Goal: Information Seeking & Learning: Learn about a topic

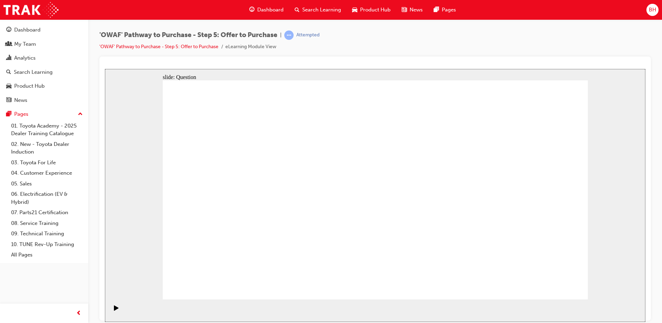
radio input "true"
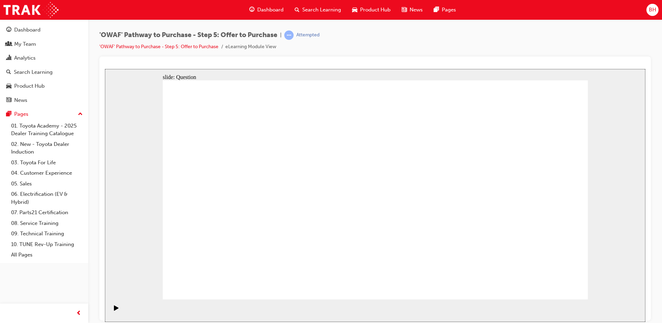
radio input "false"
radio input "true"
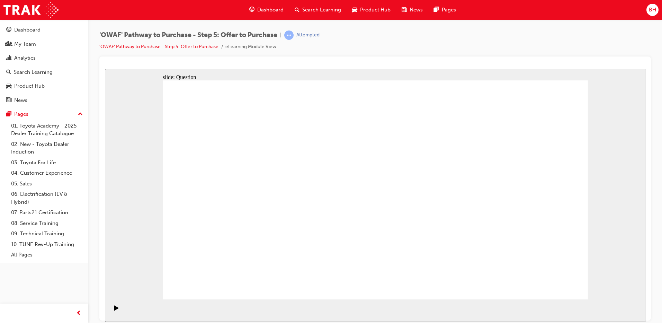
drag, startPoint x: 395, startPoint y: 143, endPoint x: 395, endPoint y: 139, distance: 3.8
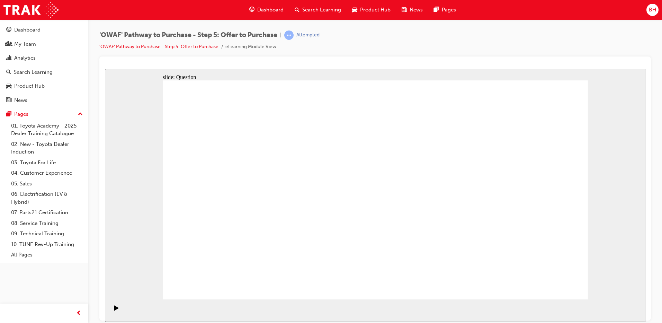
radio input "false"
radio input "true"
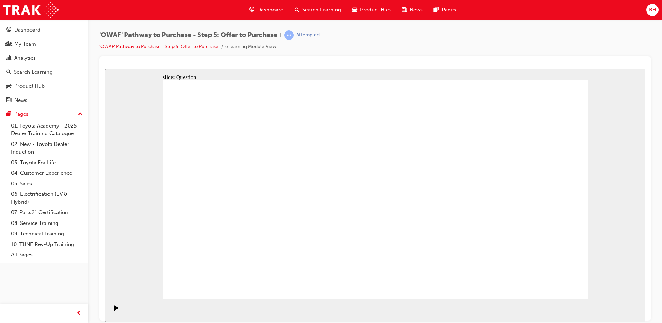
radio input "false"
radio input "true"
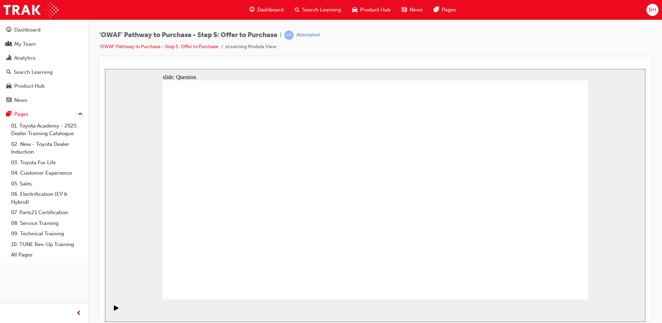
drag, startPoint x: 493, startPoint y: 195, endPoint x: 239, endPoint y: 237, distance: 257.8
drag, startPoint x: 462, startPoint y: 184, endPoint x: 329, endPoint y: 239, distance: 143.4
drag, startPoint x: 230, startPoint y: 184, endPoint x: 427, endPoint y: 232, distance: 202.5
drag, startPoint x: 416, startPoint y: 234, endPoint x: 487, endPoint y: 233, distance: 71.3
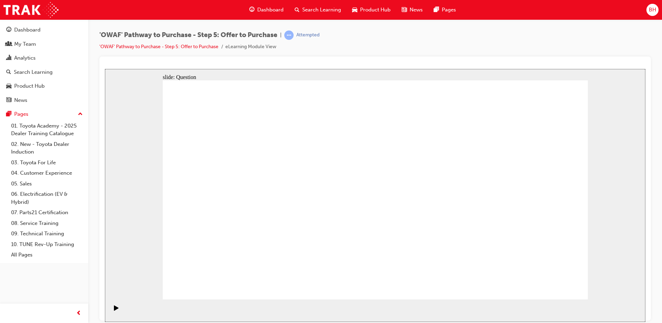
drag, startPoint x: 294, startPoint y: 179, endPoint x: 446, endPoint y: 243, distance: 165.0
drag, startPoint x: 242, startPoint y: 180, endPoint x: 450, endPoint y: 236, distance: 215.7
drag, startPoint x: 411, startPoint y: 187, endPoint x: 542, endPoint y: 243, distance: 142.5
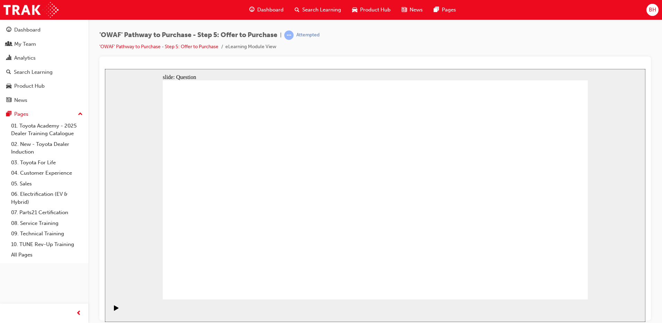
drag, startPoint x: 447, startPoint y: 198, endPoint x: 382, endPoint y: 206, distance: 65.2
drag, startPoint x: 439, startPoint y: 209, endPoint x: 389, endPoint y: 229, distance: 54.3
drag, startPoint x: 427, startPoint y: 248, endPoint x: 316, endPoint y: 231, distance: 112.4
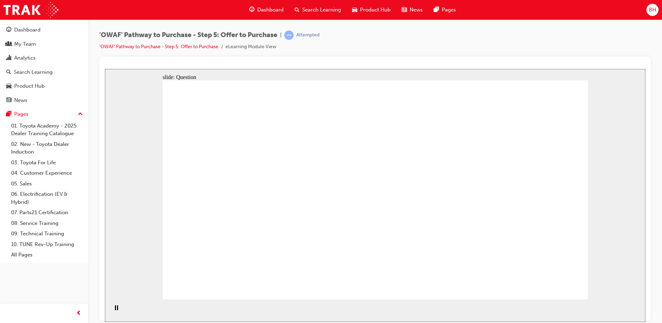
drag, startPoint x: 545, startPoint y: 154, endPoint x: 540, endPoint y: 163, distance: 10.6
drag, startPoint x: 537, startPoint y: 169, endPoint x: 325, endPoint y: 186, distance: 212.6
drag, startPoint x: 494, startPoint y: 210, endPoint x: 191, endPoint y: 187, distance: 303.8
drag, startPoint x: 385, startPoint y: 251, endPoint x: 229, endPoint y: 233, distance: 157.2
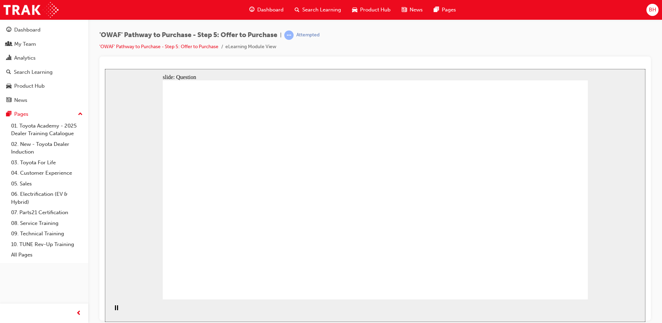
drag, startPoint x: 438, startPoint y: 167, endPoint x: 224, endPoint y: 191, distance: 215.4
drag, startPoint x: 435, startPoint y: 229, endPoint x: 394, endPoint y: 185, distance: 61.0
drag, startPoint x: 516, startPoint y: 184, endPoint x: 399, endPoint y: 240, distance: 130.2
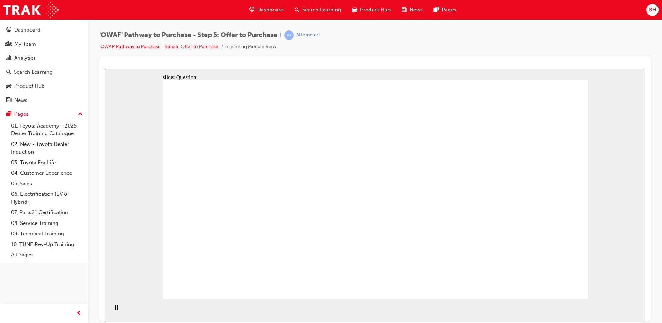
drag, startPoint x: 241, startPoint y: 224, endPoint x: 222, endPoint y: 221, distance: 19.2
checkbox input "true"
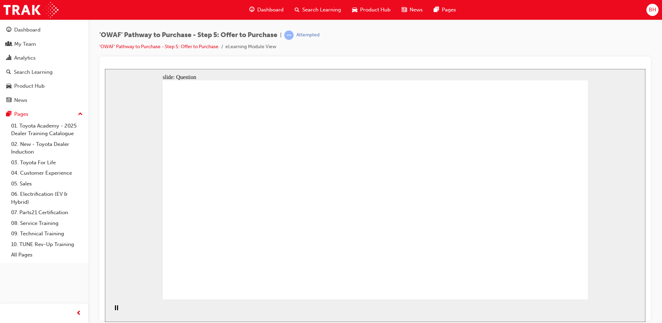
checkbox input "true"
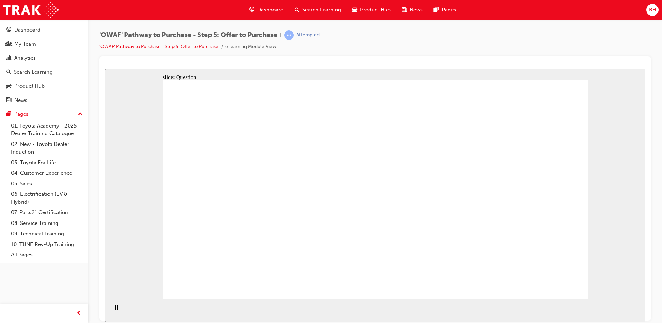
checkbox input "true"
drag, startPoint x: 484, startPoint y: 227, endPoint x: 466, endPoint y: 226, distance: 18.0
checkbox input "false"
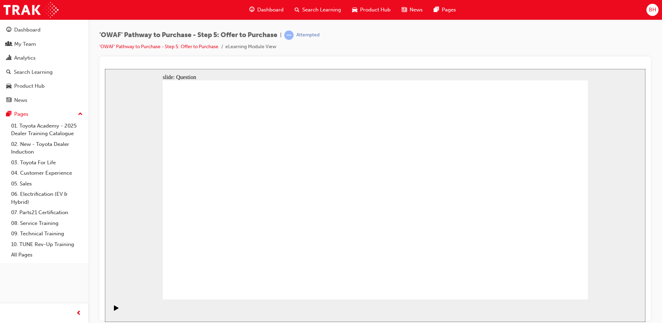
checkbox input "true"
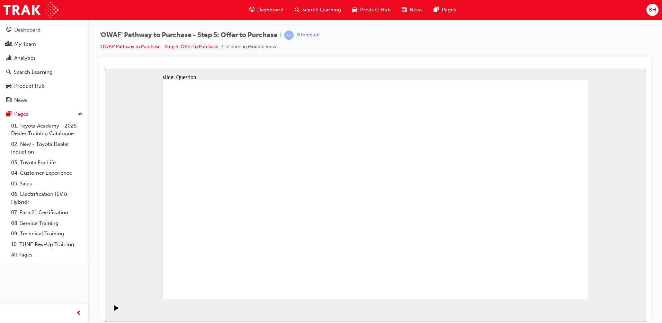
radio input "true"
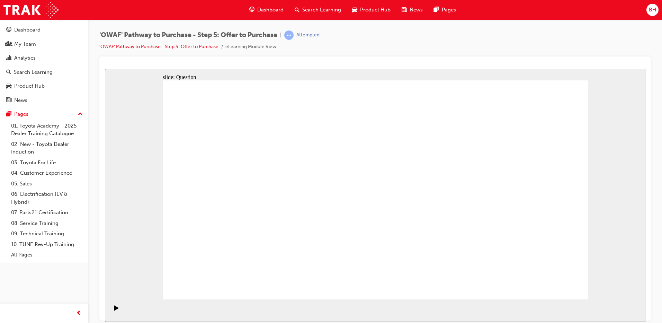
radio input "true"
drag, startPoint x: 376, startPoint y: 240, endPoint x: 375, endPoint y: 246, distance: 5.6
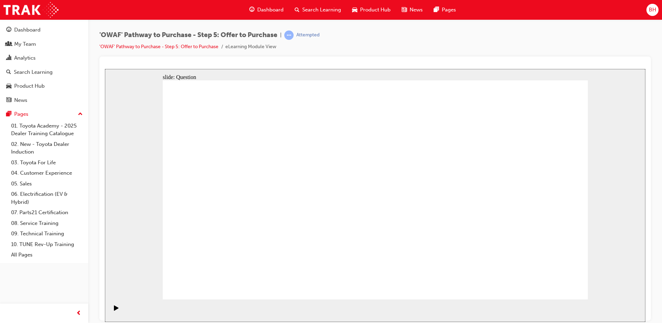
radio input "true"
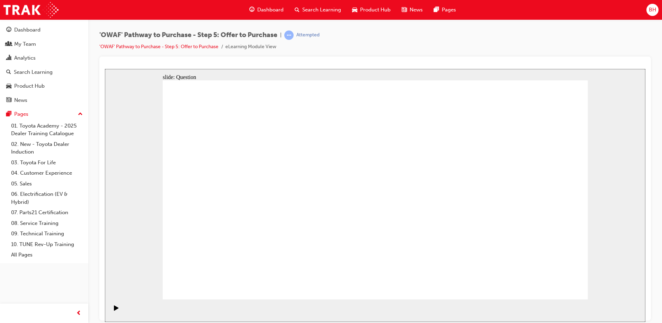
drag, startPoint x: 533, startPoint y: 173, endPoint x: 244, endPoint y: 223, distance: 293.1
drag, startPoint x: 462, startPoint y: 185, endPoint x: 329, endPoint y: 240, distance: 144.0
drag, startPoint x: 240, startPoint y: 184, endPoint x: 431, endPoint y: 240, distance: 199.8
drag, startPoint x: 290, startPoint y: 186, endPoint x: 530, endPoint y: 253, distance: 248.8
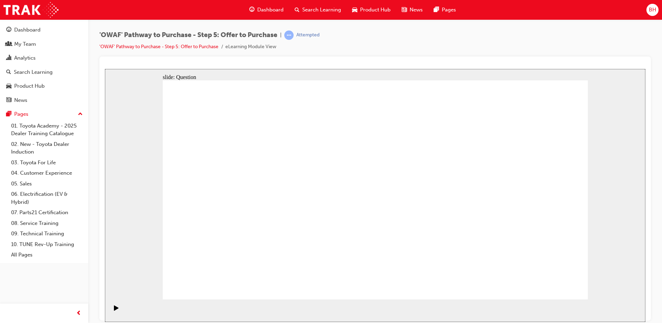
drag, startPoint x: 385, startPoint y: 181, endPoint x: 483, endPoint y: 238, distance: 113.6
drag, startPoint x: 536, startPoint y: 280, endPoint x: 550, endPoint y: 291, distance: 17.6
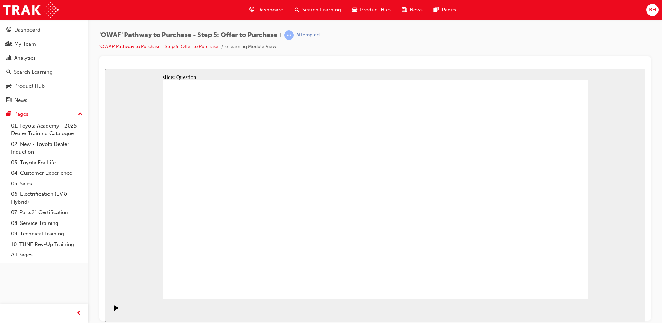
drag, startPoint x: 448, startPoint y: 175, endPoint x: 231, endPoint y: 176, distance: 216.4
drag, startPoint x: 440, startPoint y: 208, endPoint x: 241, endPoint y: 219, distance: 199.1
drag, startPoint x: 457, startPoint y: 242, endPoint x: 356, endPoint y: 178, distance: 119.6
drag, startPoint x: 539, startPoint y: 180, endPoint x: 328, endPoint y: 220, distance: 215.4
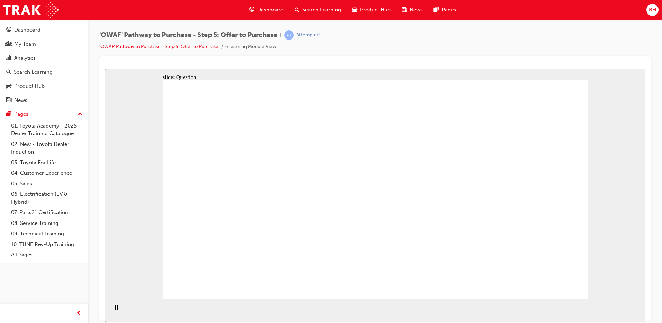
drag, startPoint x: 296, startPoint y: 225, endPoint x: 318, endPoint y: 223, distance: 21.9
drag, startPoint x: 453, startPoint y: 226, endPoint x: 345, endPoint y: 255, distance: 111.7
drag, startPoint x: 514, startPoint y: 241, endPoint x: 238, endPoint y: 260, distance: 275.9
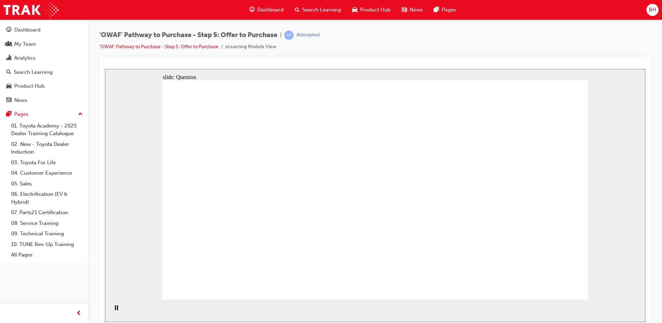
checkbox input "true"
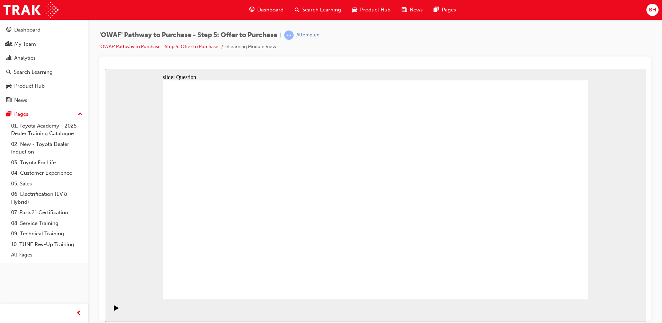
checkbox input "true"
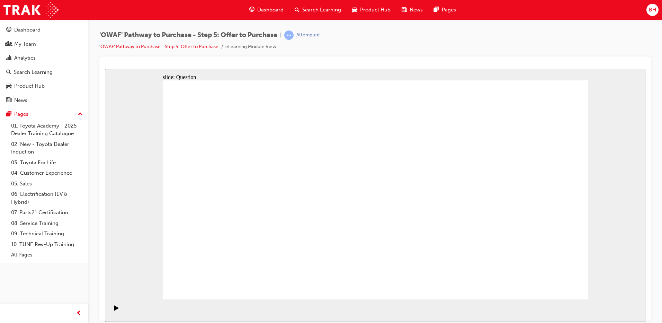
checkbox input "true"
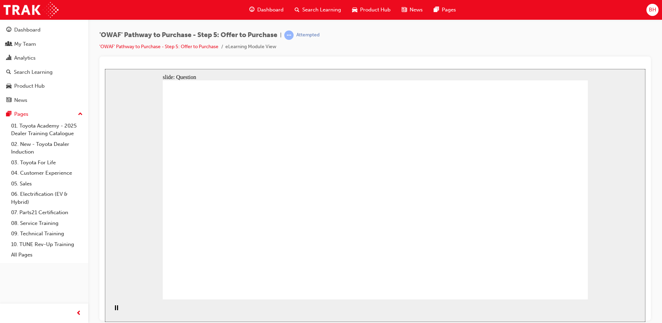
radio input "true"
drag, startPoint x: 397, startPoint y: 226, endPoint x: 394, endPoint y: 224, distance: 3.9
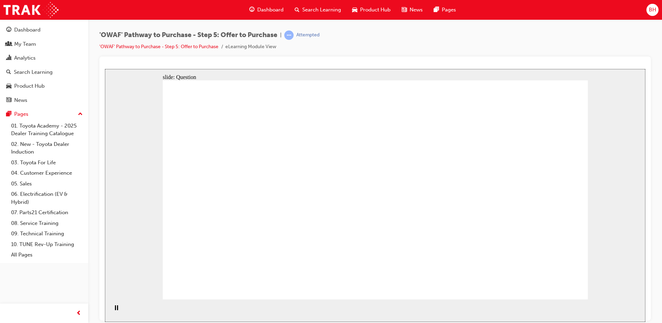
radio input "true"
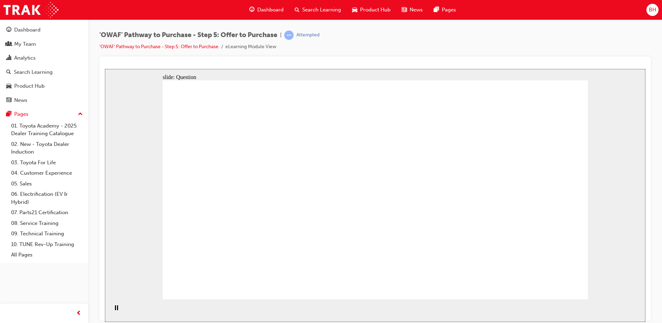
radio input "true"
drag, startPoint x: 518, startPoint y: 183, endPoint x: 230, endPoint y: 236, distance: 292.2
drag, startPoint x: 465, startPoint y: 173, endPoint x: 431, endPoint y: 229, distance: 64.9
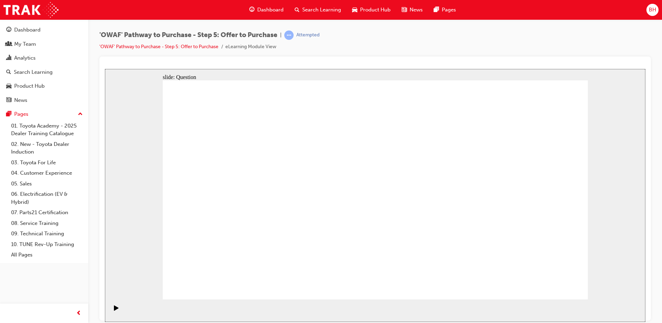
drag, startPoint x: 231, startPoint y: 176, endPoint x: 362, endPoint y: 231, distance: 141.2
drag, startPoint x: 418, startPoint y: 236, endPoint x: 333, endPoint y: 233, distance: 85.2
drag, startPoint x: 227, startPoint y: 180, endPoint x: 432, endPoint y: 235, distance: 211.8
drag, startPoint x: 329, startPoint y: 180, endPoint x: 498, endPoint y: 255, distance: 184.2
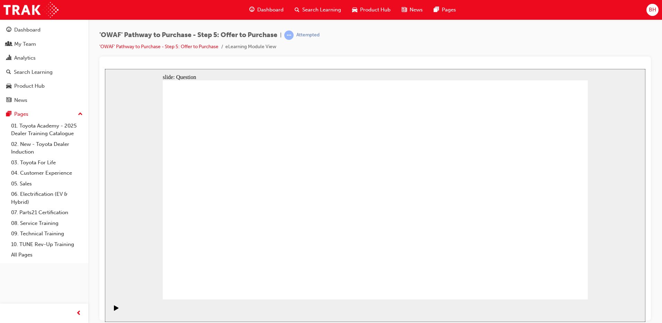
drag, startPoint x: 448, startPoint y: 179, endPoint x: 240, endPoint y: 175, distance: 207.8
drag, startPoint x: 468, startPoint y: 205, endPoint x: 257, endPoint y: 200, distance: 210.9
drag, startPoint x: 444, startPoint y: 242, endPoint x: 345, endPoint y: 174, distance: 119.9
drag, startPoint x: 525, startPoint y: 178, endPoint x: 253, endPoint y: 236, distance: 277.6
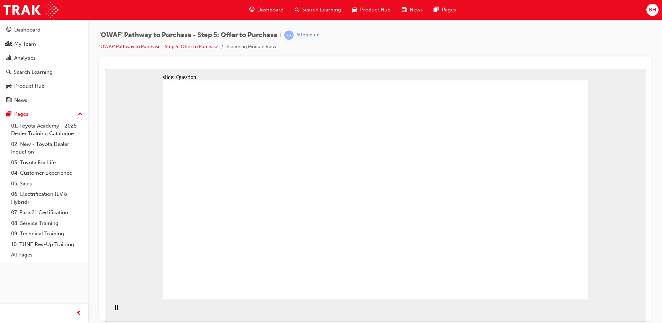
drag, startPoint x: 530, startPoint y: 210, endPoint x: 356, endPoint y: 210, distance: 174.5
drag, startPoint x: 539, startPoint y: 236, endPoint x: 356, endPoint y: 241, distance: 183.2
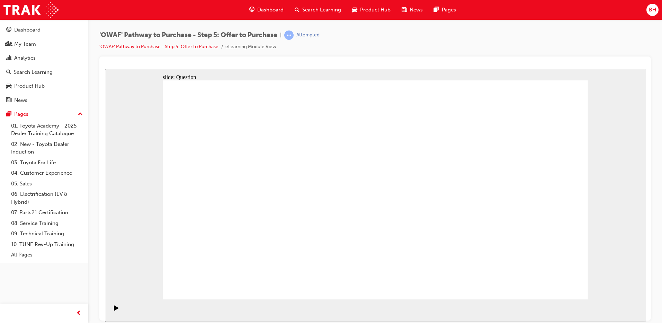
checkbox input "true"
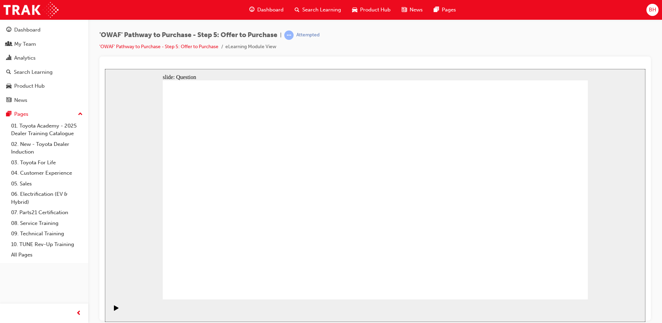
checkbox input "true"
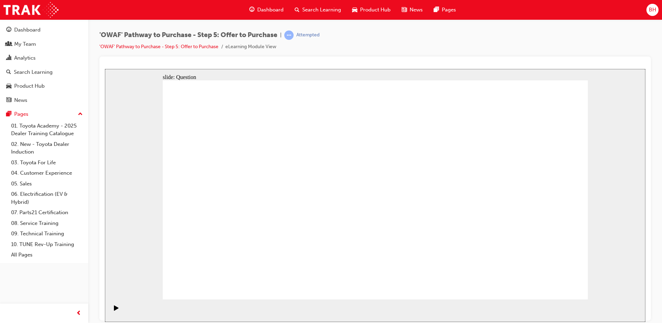
radio input "true"
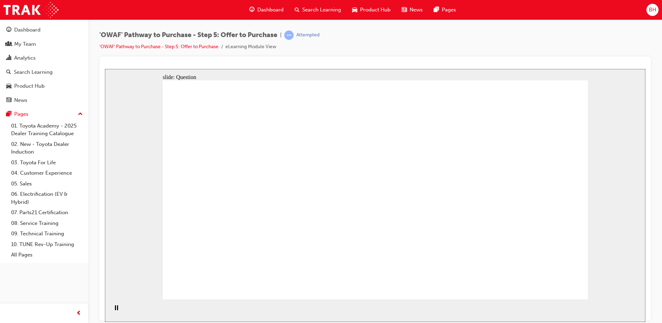
radio input "true"
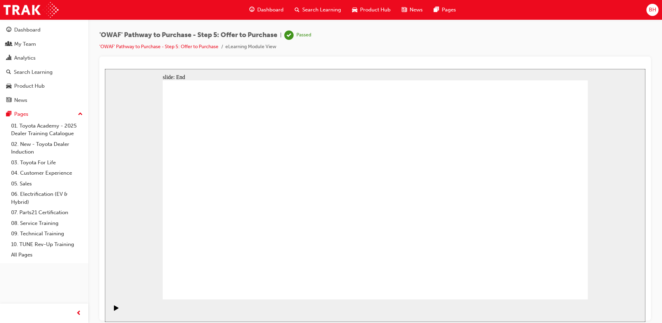
click at [314, 9] on span "Search Learning" at bounding box center [321, 10] width 39 height 8
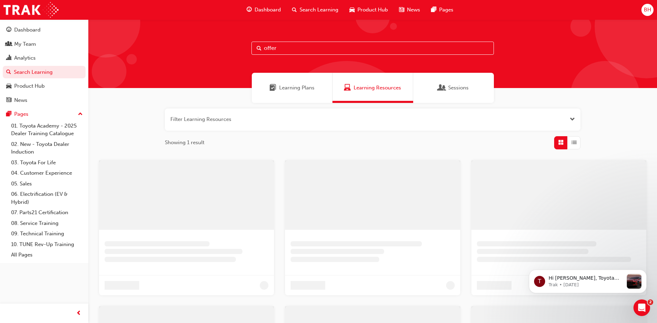
drag, startPoint x: 295, startPoint y: 48, endPoint x: 109, endPoint y: 54, distance: 186.0
click at [110, 54] on div "offer" at bounding box center [372, 53] width 569 height 69
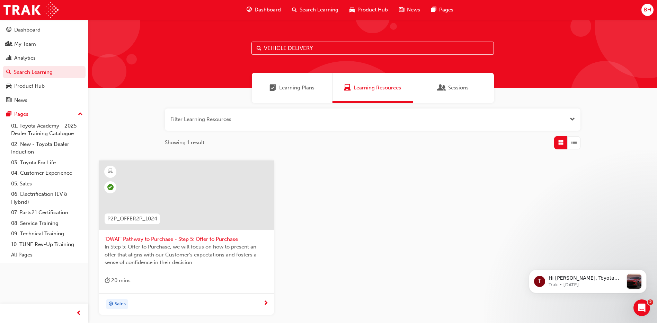
type input "VEHICLE DELIVERY"
click at [213, 241] on span "'OWAF' Pathway to Purchase - Step 6: Vehicle Delivery" at bounding box center [187, 239] width 164 height 8
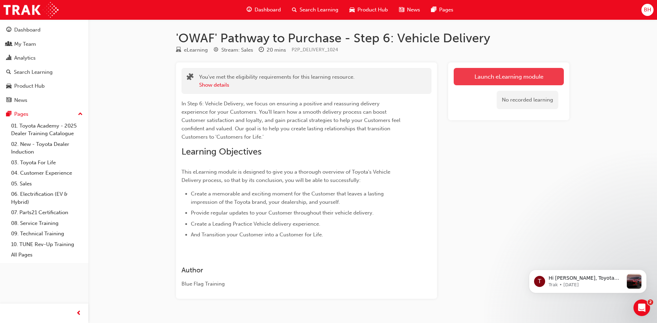
click at [520, 84] on link "Launch eLearning module" at bounding box center [509, 76] width 110 height 17
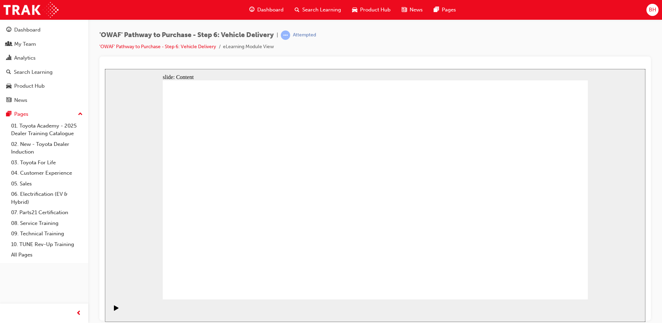
drag, startPoint x: 327, startPoint y: 133, endPoint x: 395, endPoint y: 107, distance: 72.7
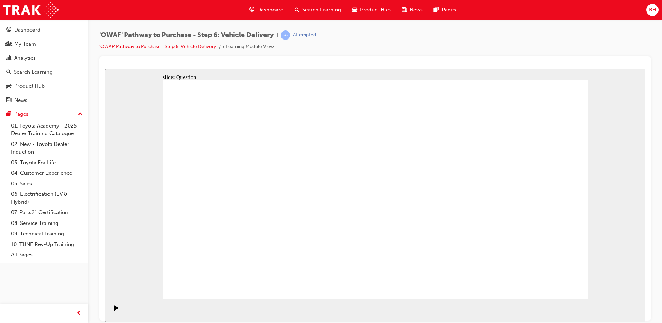
radio input "true"
drag, startPoint x: 323, startPoint y: 242, endPoint x: 340, endPoint y: 169, distance: 75.3
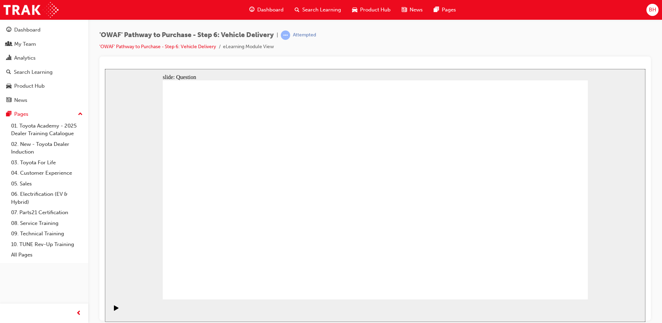
drag, startPoint x: 373, startPoint y: 244, endPoint x: 438, endPoint y: 176, distance: 93.3
drag, startPoint x: 443, startPoint y: 238, endPoint x: 265, endPoint y: 201, distance: 181.8
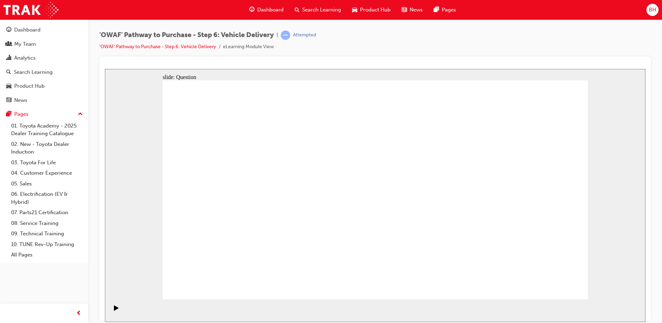
checkbox input "true"
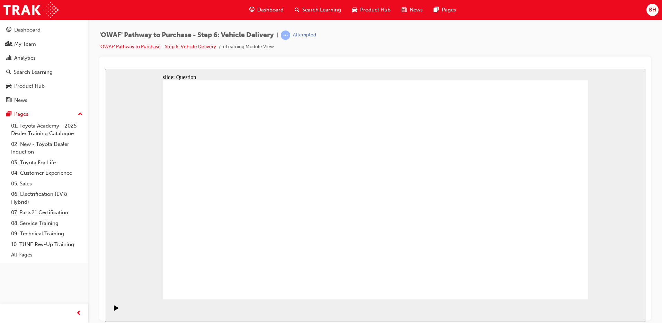
drag, startPoint x: 526, startPoint y: 196, endPoint x: 248, endPoint y: 229, distance: 280.3
drag, startPoint x: 504, startPoint y: 195, endPoint x: 250, endPoint y: 225, distance: 255.6
drag, startPoint x: 511, startPoint y: 206, endPoint x: 381, endPoint y: 232, distance: 132.8
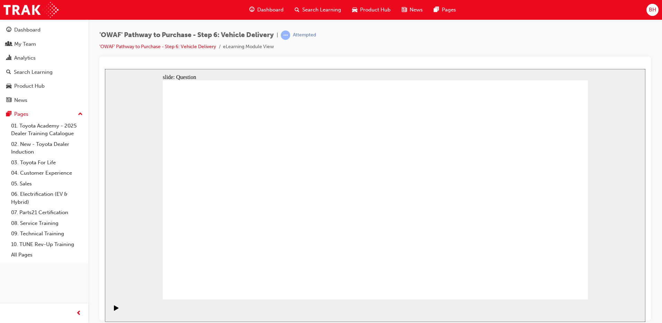
drag, startPoint x: 511, startPoint y: 213, endPoint x: 245, endPoint y: 235, distance: 267.2
drag, startPoint x: 520, startPoint y: 214, endPoint x: 234, endPoint y: 239, distance: 287.4
drag, startPoint x: 539, startPoint y: 212, endPoint x: 407, endPoint y: 227, distance: 132.8
drag, startPoint x: 523, startPoint y: 215, endPoint x: 260, endPoint y: 231, distance: 262.9
drag, startPoint x: 509, startPoint y: 213, endPoint x: 196, endPoint y: 234, distance: 313.7
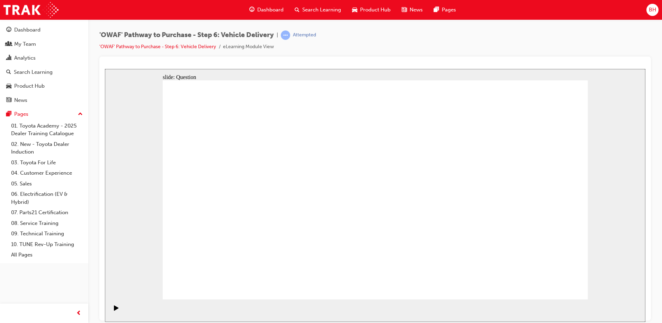
radio input "true"
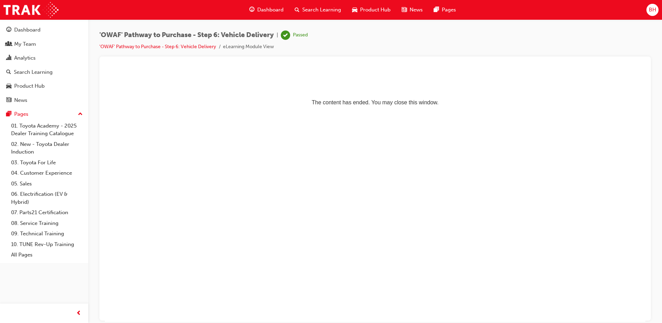
click at [314, 12] on span "Search Learning" at bounding box center [321, 10] width 39 height 8
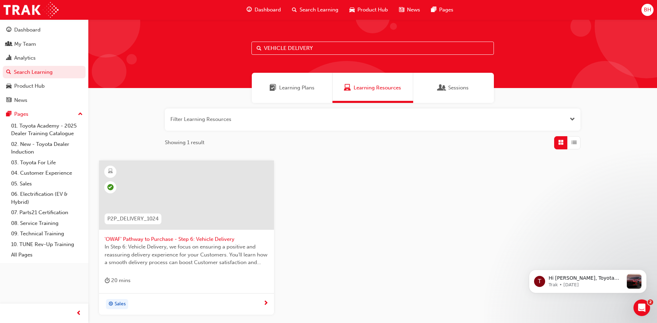
drag, startPoint x: 202, startPoint y: 52, endPoint x: 92, endPoint y: 64, distance: 110.4
click at [93, 64] on div "VEHICLE DELIVERY" at bounding box center [372, 53] width 569 height 69
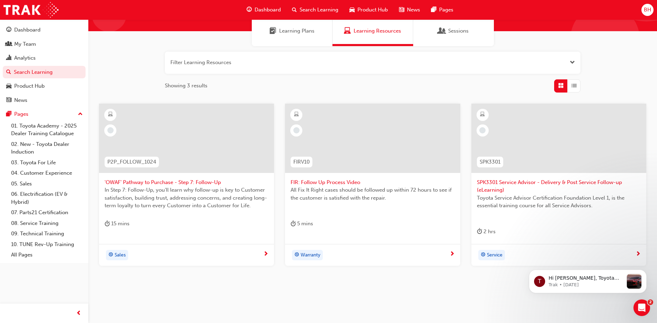
scroll to position [67, 0]
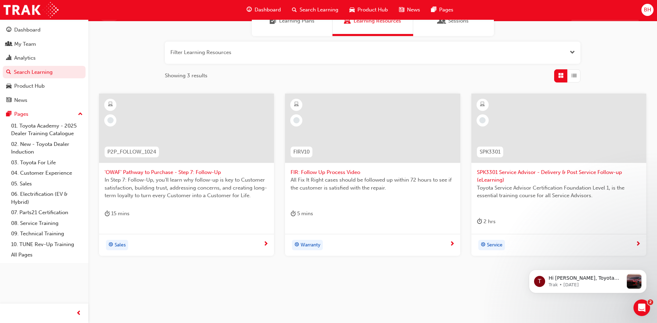
type input "follow"
click at [198, 173] on span "'OWAF' Pathway to Purchase - Step 7: Follow-Up" at bounding box center [187, 172] width 164 height 8
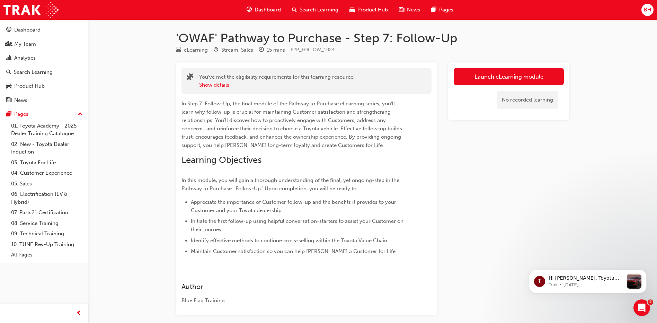
click at [507, 82] on link "Launch eLearning module" at bounding box center [509, 76] width 110 height 17
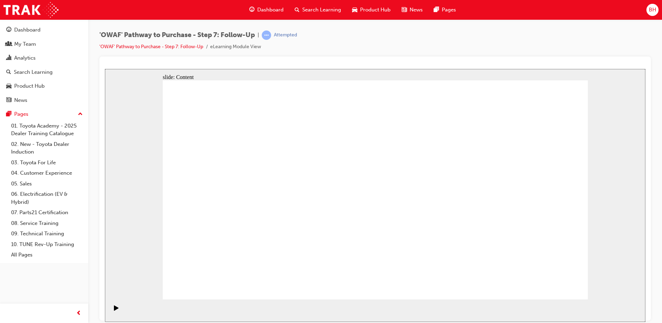
drag, startPoint x: 560, startPoint y: 290, endPoint x: 561, endPoint y: 284, distance: 6.4
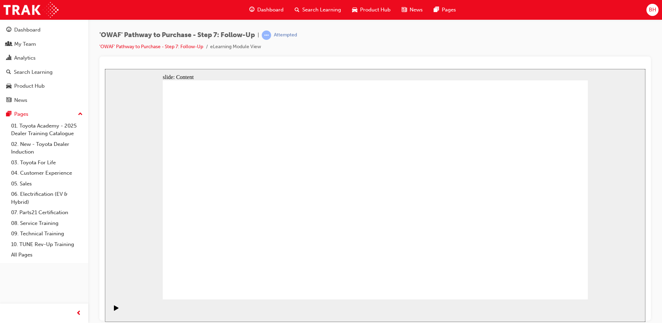
drag, startPoint x: 536, startPoint y: 285, endPoint x: 559, endPoint y: 288, distance: 22.7
